Goal: Information Seeking & Learning: Learn about a topic

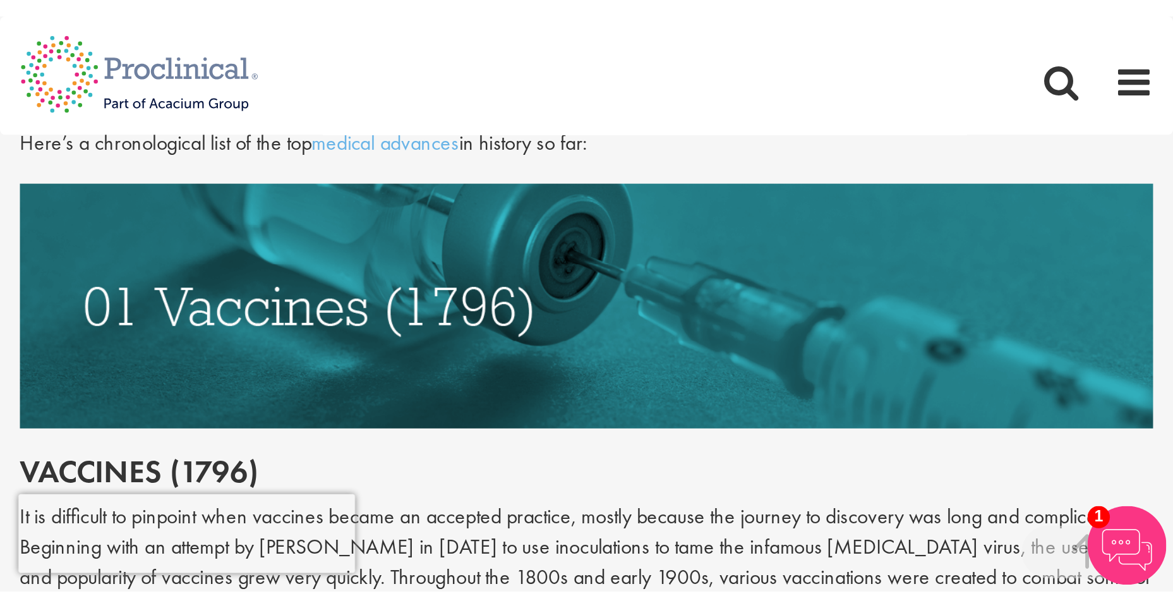
scroll to position [647, 0]
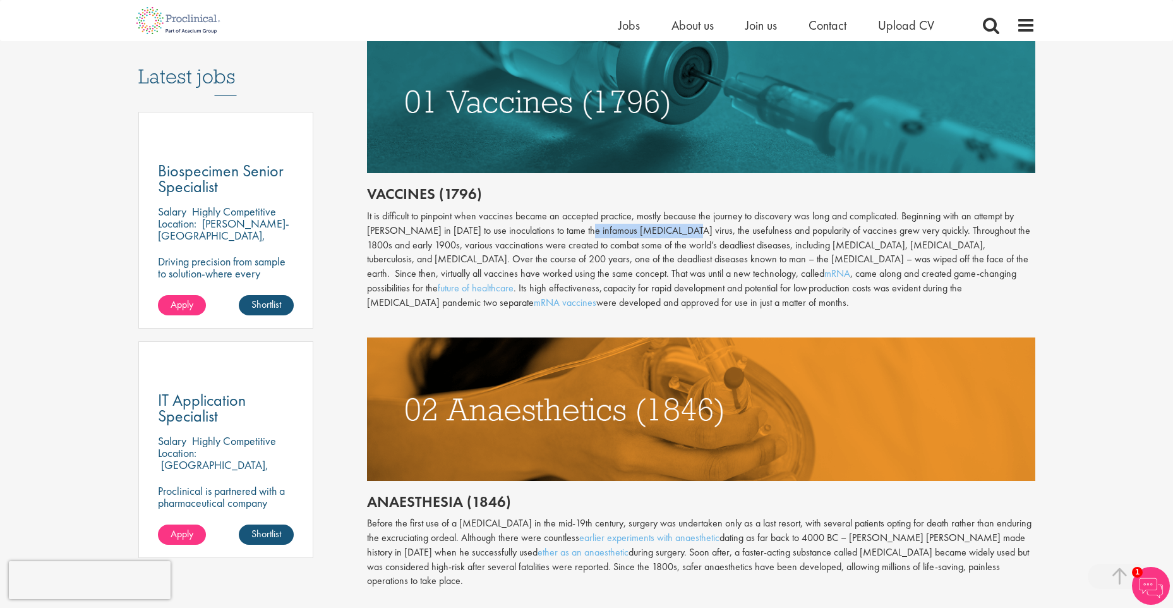
drag, startPoint x: 580, startPoint y: 230, endPoint x: 672, endPoint y: 232, distance: 92.2
click at [672, 232] on div "It is difficult to pinpoint when vaccines became an accepted practice, mostly b…" at bounding box center [701, 259] width 668 height 101
copy div "infamous [MEDICAL_DATA] virus"
drag, startPoint x: 453, startPoint y: 259, endPoint x: 491, endPoint y: 258, distance: 38.5
click at [491, 258] on div "It is difficult to pinpoint when vaccines became an accepted practice, mostly b…" at bounding box center [701, 259] width 668 height 101
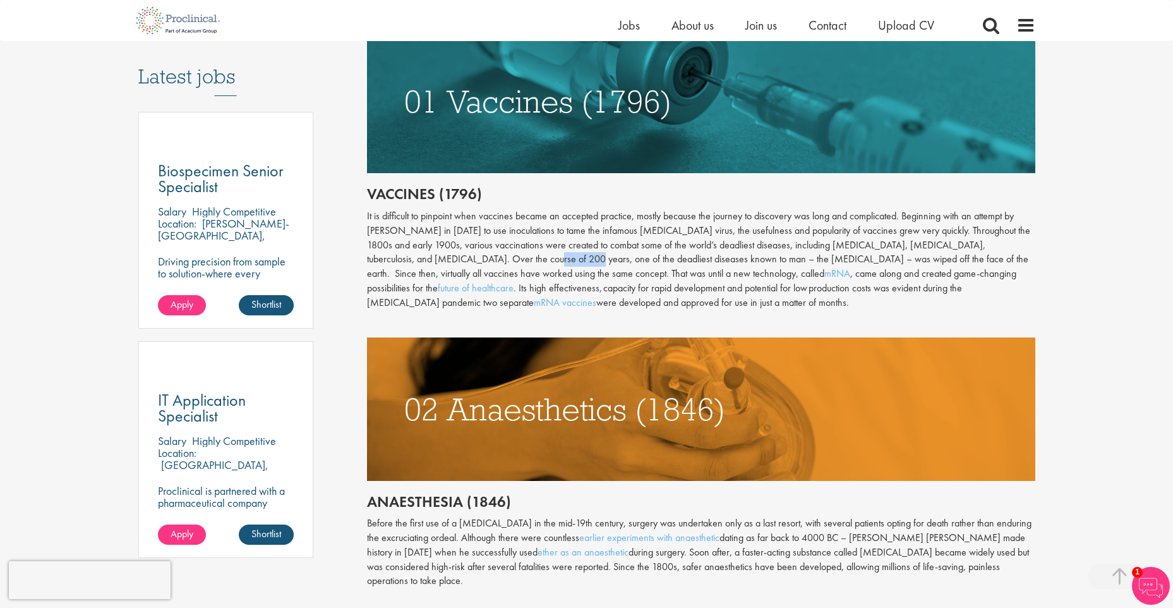
copy div "deadliest"
click at [768, 270] on link "mRNA" at bounding box center [837, 273] width 26 height 13
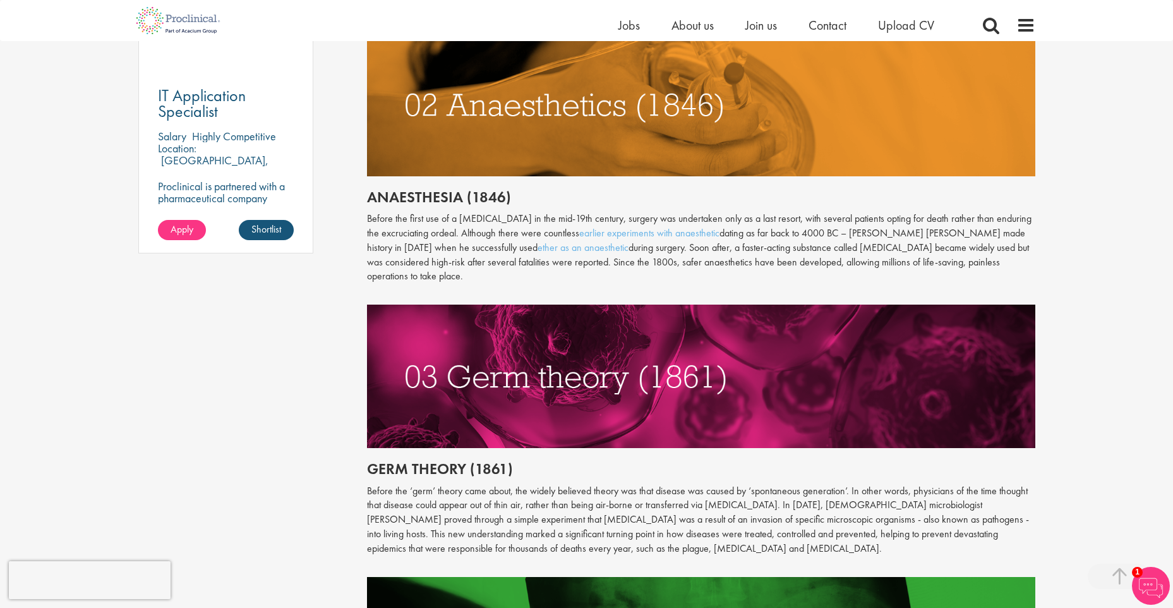
scroll to position [963, 0]
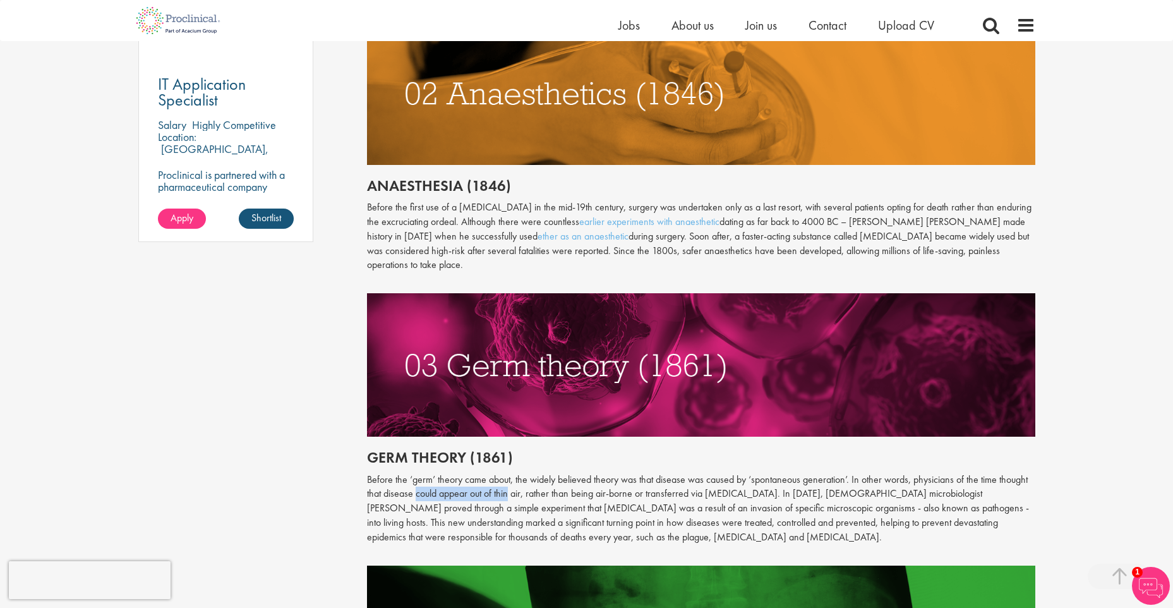
drag, startPoint x: 418, startPoint y: 483, endPoint x: 508, endPoint y: 482, distance: 90.3
click at [508, 380] on p "Before the ‘germ’ theory came about, the widely believed theory was that diseas…" at bounding box center [701, 508] width 668 height 72
drag, startPoint x: 508, startPoint y: 482, endPoint x: 520, endPoint y: 481, distance: 12.6
click at [520, 380] on p "Before the ‘germ’ theory came about, the widely believed theory was that diseas…" at bounding box center [701, 508] width 668 height 72
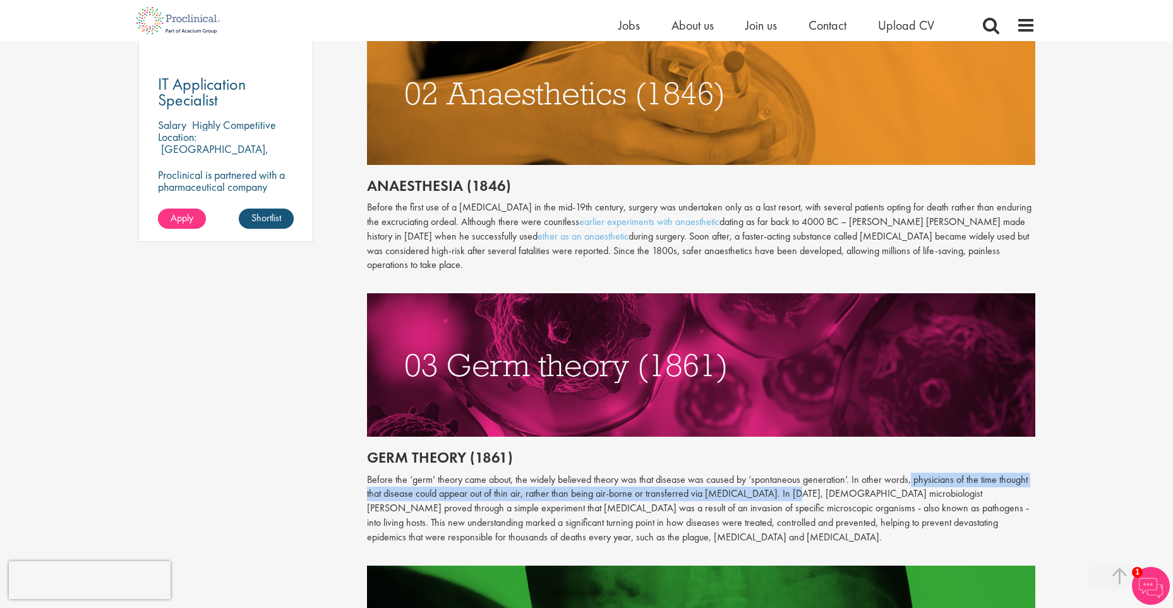
drag, startPoint x: 911, startPoint y: 464, endPoint x: 780, endPoint y: 478, distance: 132.1
click at [768, 380] on p "Before the ‘germ’ theory came about, the widely believed theory was that diseas…" at bounding box center [701, 508] width 668 height 72
copy p "physicians of the time thought that disease could appear out of thin air, rathe…"
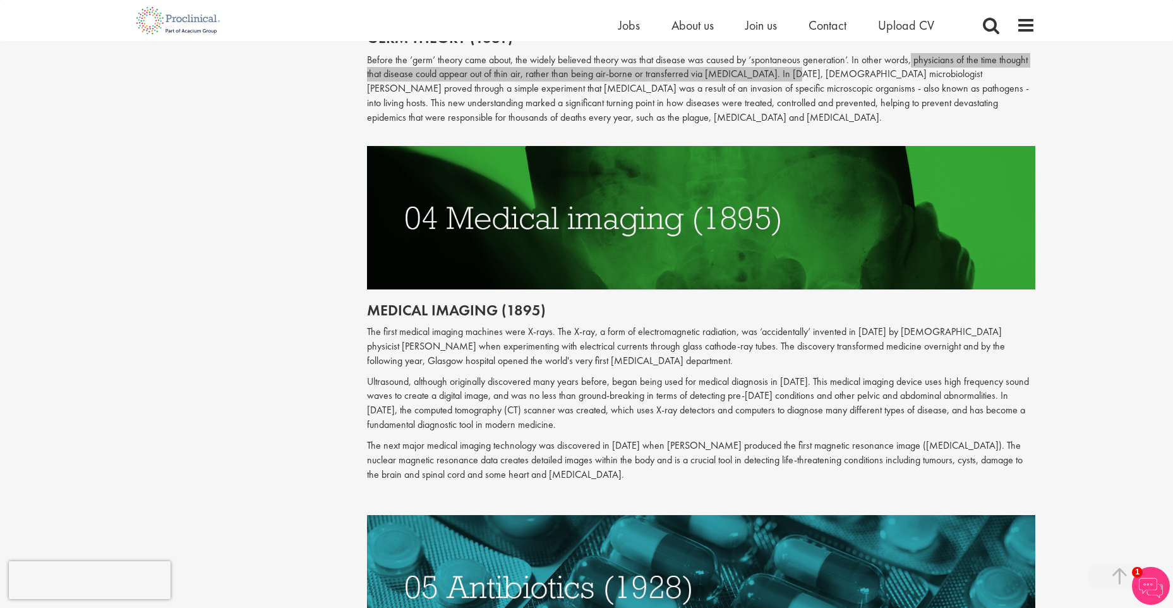
scroll to position [1405, 0]
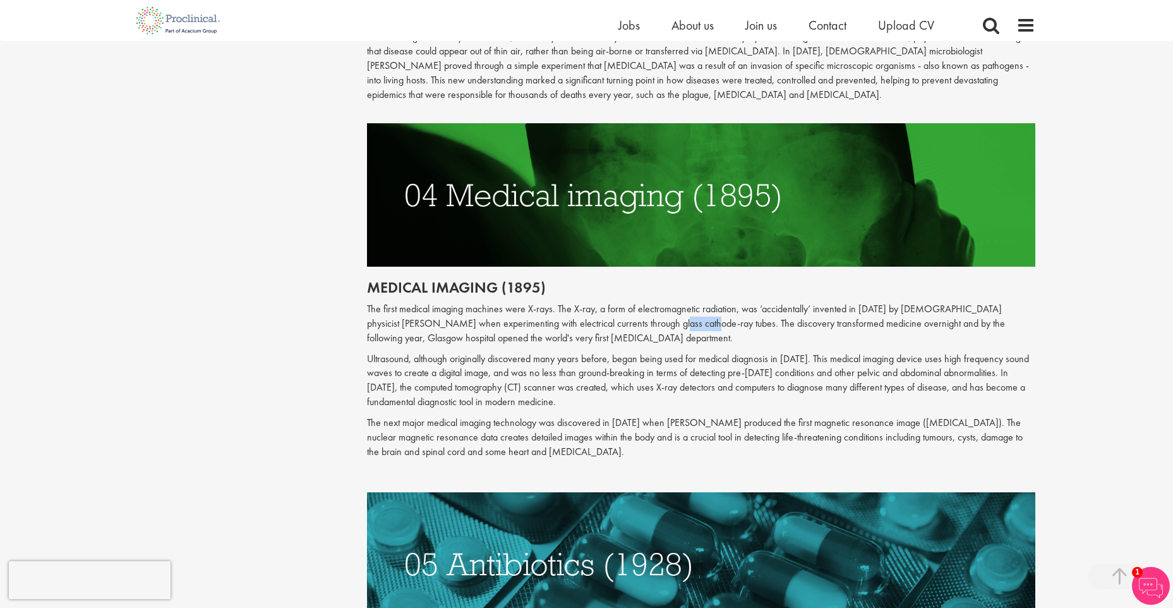
drag, startPoint x: 661, startPoint y: 311, endPoint x: 699, endPoint y: 311, distance: 37.9
click at [699, 311] on p "The first medical imaging machines were X-rays. The X-ray, a form of electromag…" at bounding box center [701, 324] width 668 height 44
drag, startPoint x: 699, startPoint y: 311, endPoint x: 659, endPoint y: 311, distance: 39.8
click at [659, 311] on p "The first medical imaging machines were X-rays. The X-ray, a form of electromag…" at bounding box center [701, 324] width 668 height 44
drag, startPoint x: 658, startPoint y: 311, endPoint x: 707, endPoint y: 310, distance: 49.3
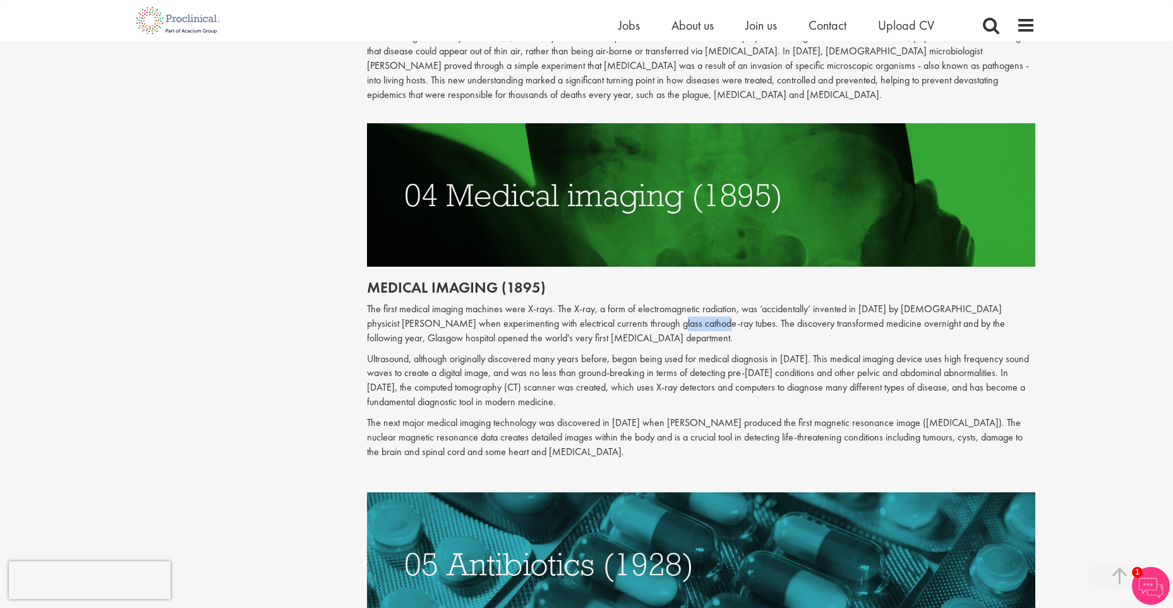
click at [707, 310] on p "The first medical imaging machines were X-rays. The X-ray, a form of electromag…" at bounding box center [701, 324] width 668 height 44
copy p "cathode-ray"
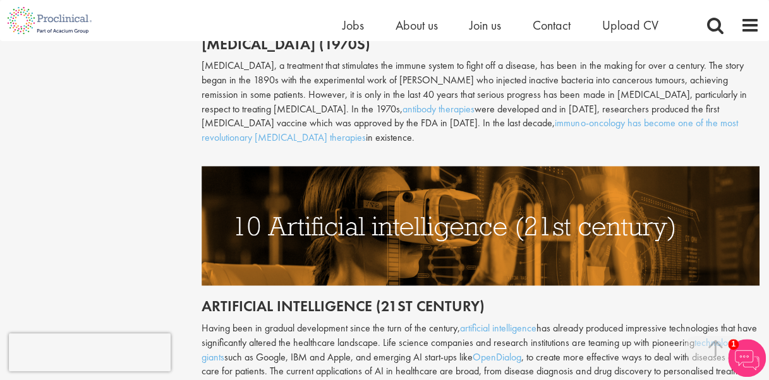
scroll to position [3158, 0]
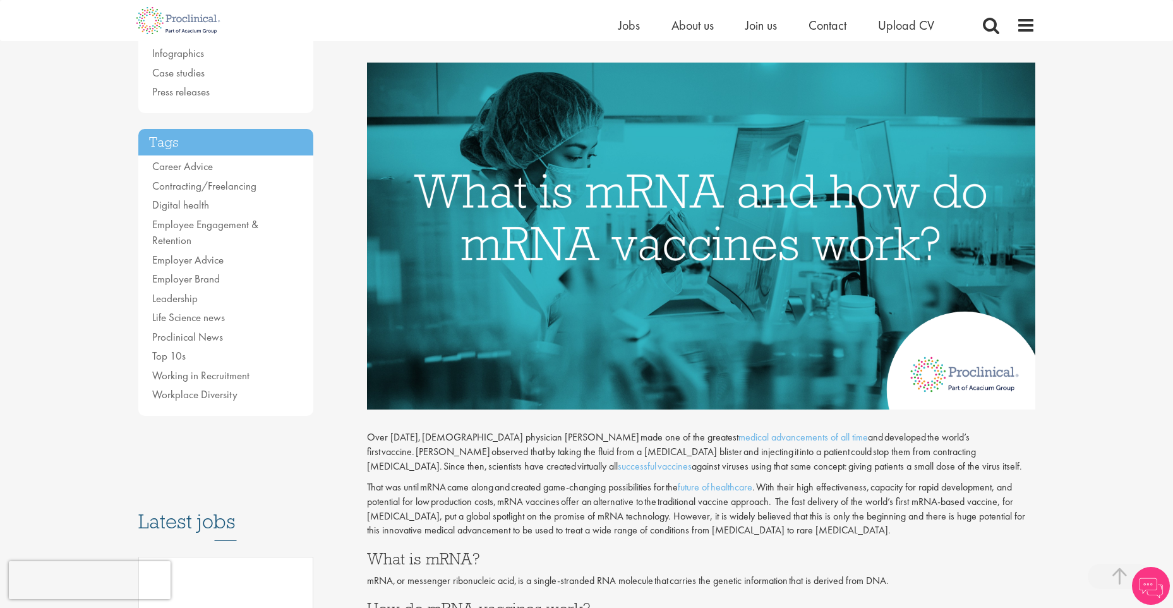
scroll to position [253, 0]
